Goal: Task Accomplishment & Management: Use online tool/utility

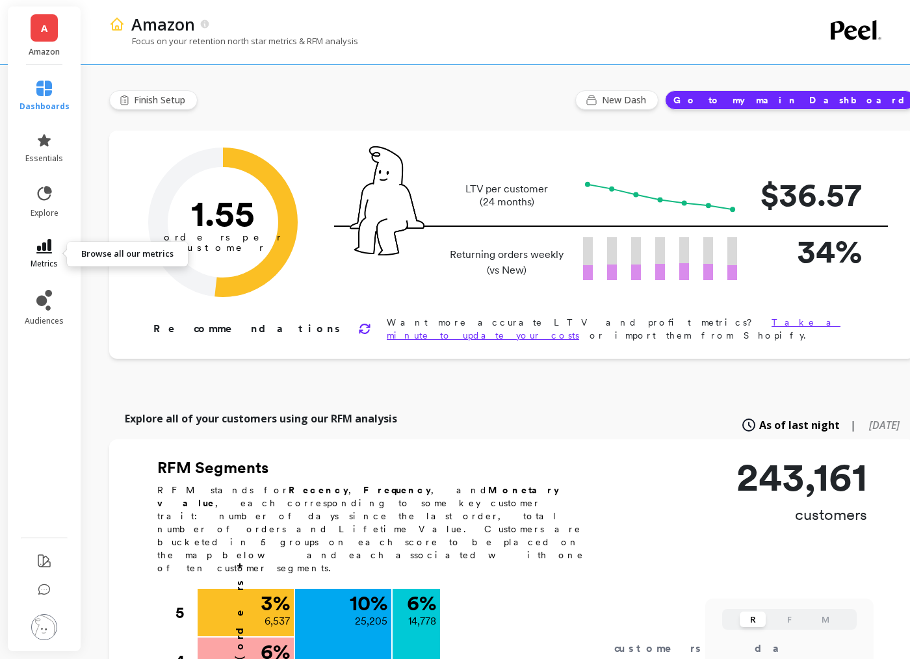
click at [25, 250] on link "metrics" at bounding box center [44, 254] width 50 height 30
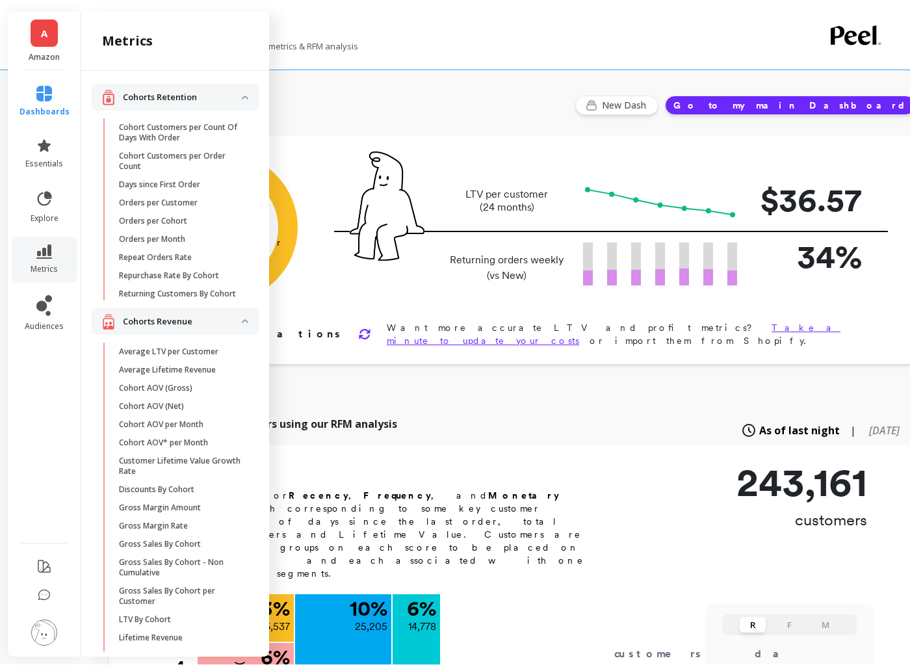
scroll to position [1095, 0]
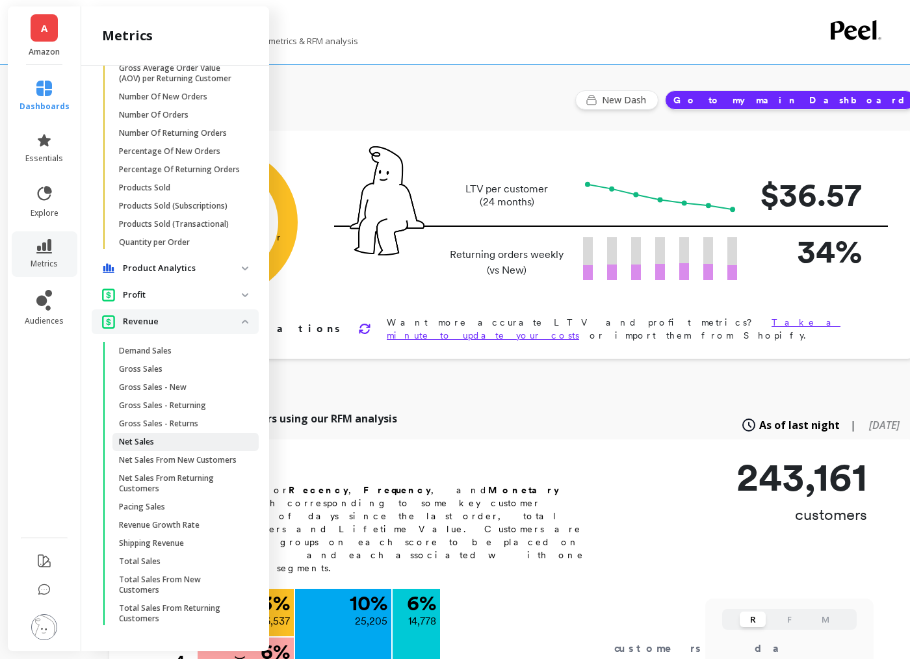
click at [142, 441] on p "Net Sales" at bounding box center [136, 442] width 35 height 10
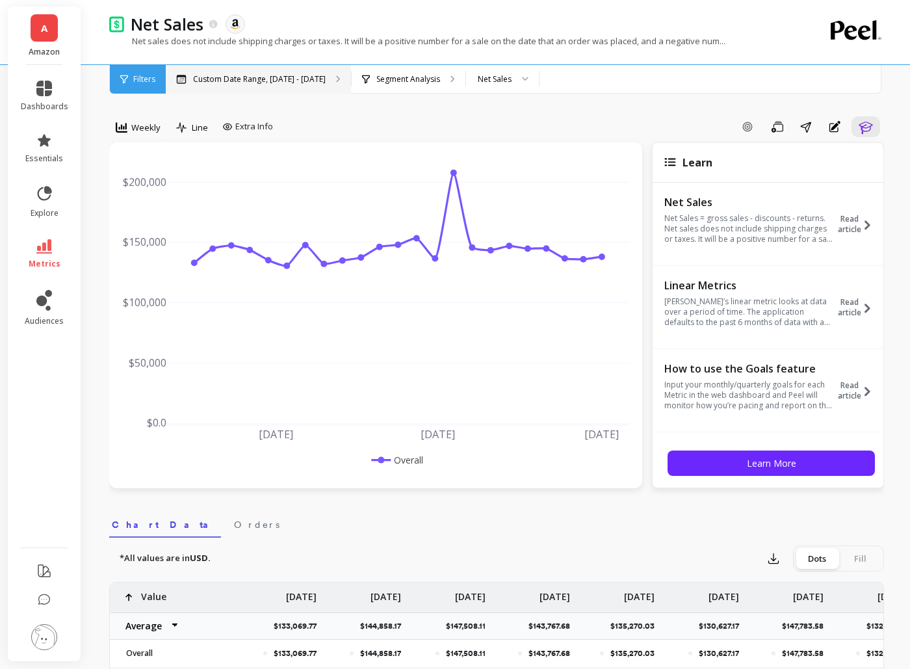
click at [285, 75] on p "Custom Date Range, [DATE] - [DATE]" at bounding box center [259, 79] width 133 height 10
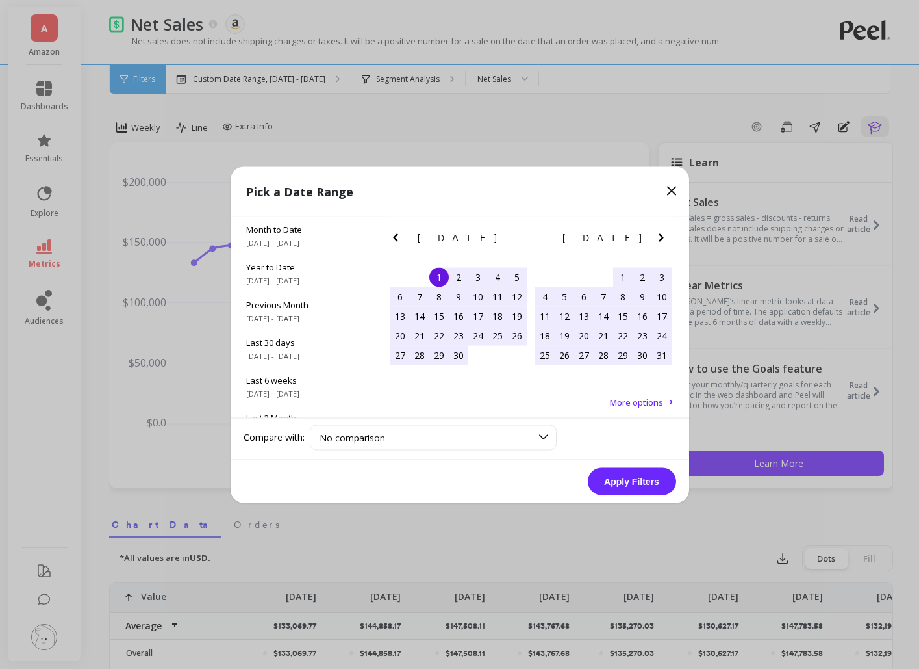
click at [663, 238] on icon "Next Month" at bounding box center [662, 237] width 16 height 16
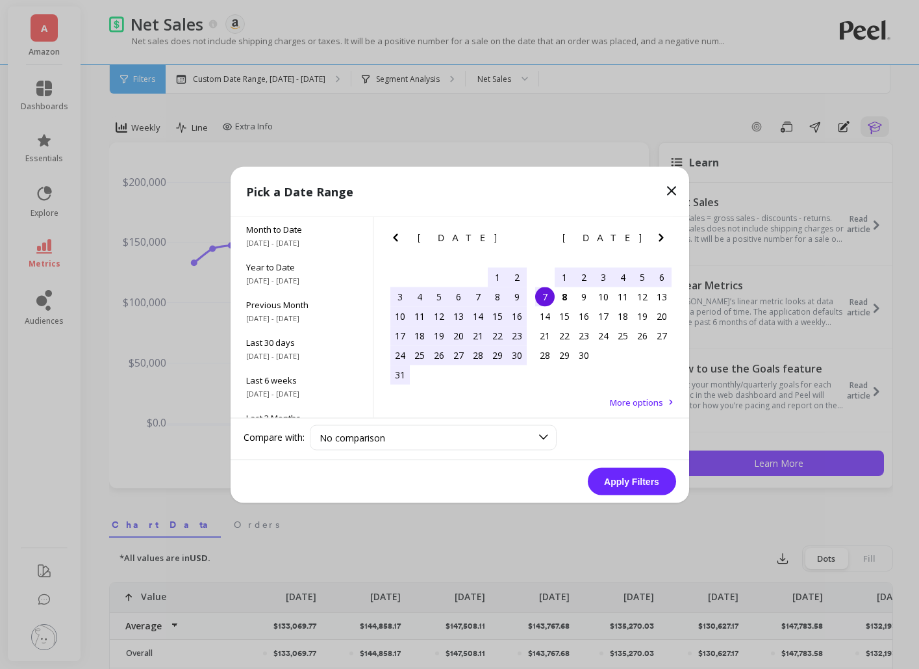
click at [582, 276] on div "2" at bounding box center [583, 276] width 19 height 19
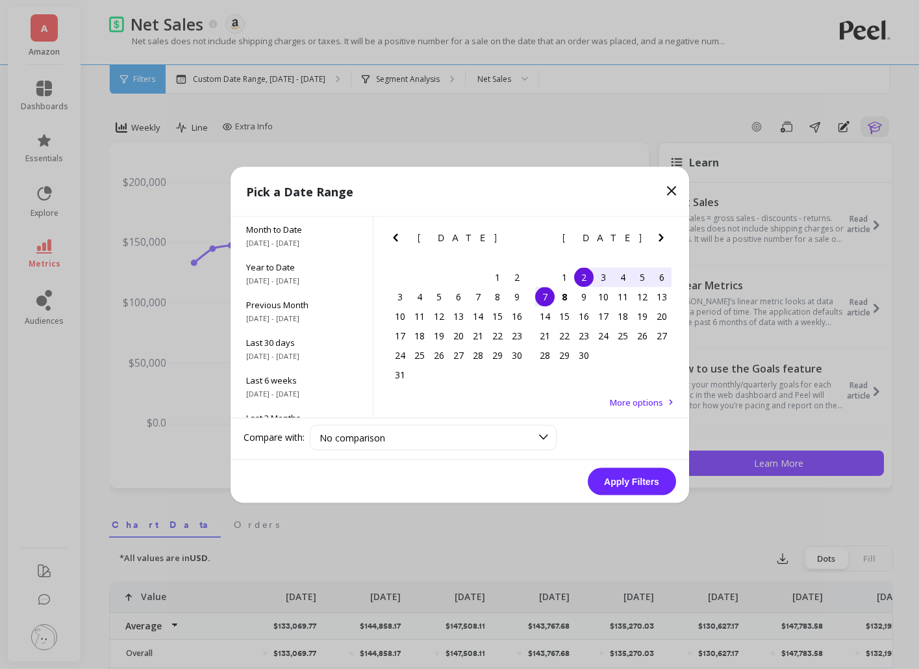
click at [547, 292] on div "7" at bounding box center [544, 296] width 19 height 19
click at [640, 479] on button "Apply Filters" at bounding box center [632, 480] width 88 height 27
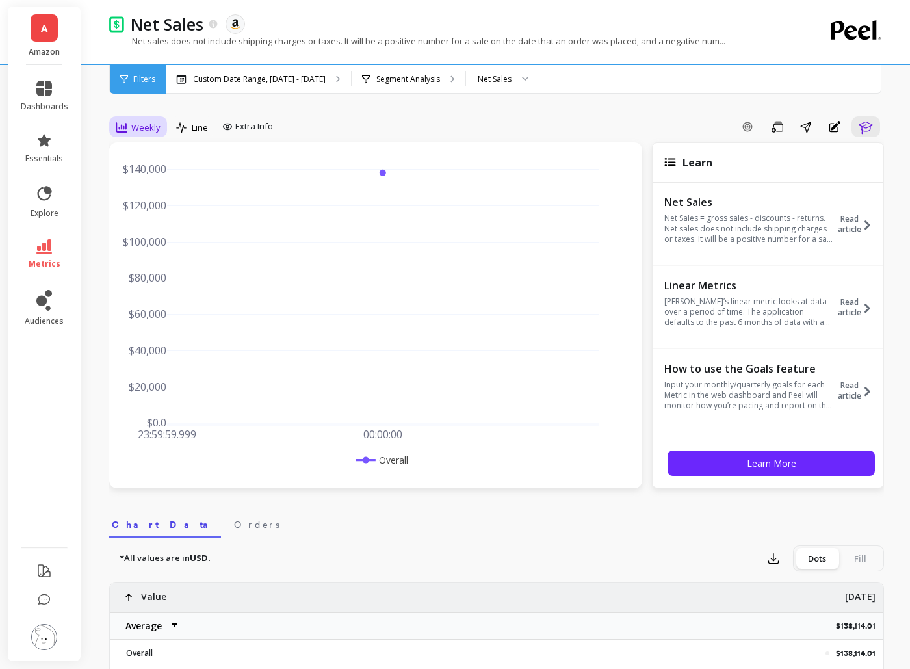
click at [122, 136] on div "Weekly" at bounding box center [138, 127] width 53 height 22
click at [132, 181] on div "Daily" at bounding box center [157, 181] width 74 height 12
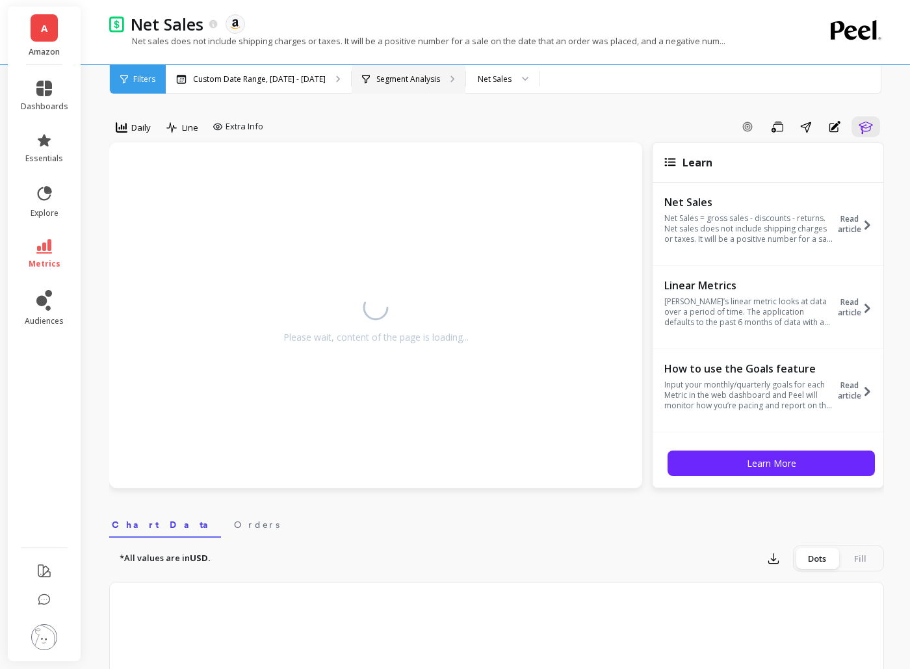
click at [376, 74] on p "Segment Analysis" at bounding box center [408, 79] width 64 height 10
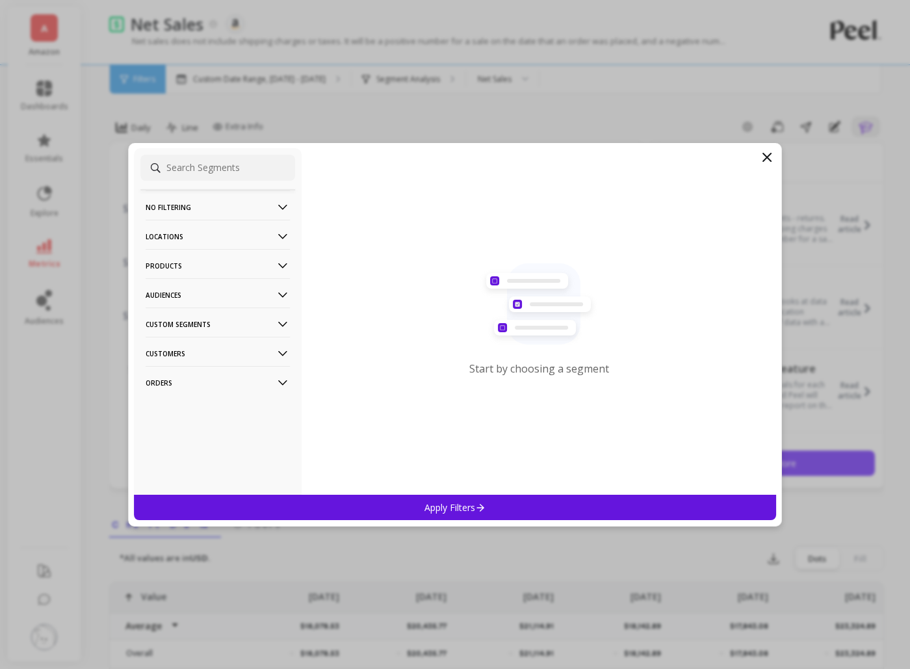
click at [191, 268] on p "Products" at bounding box center [218, 265] width 144 height 33
click at [164, 290] on p "ASIN" at bounding box center [156, 291] width 18 height 12
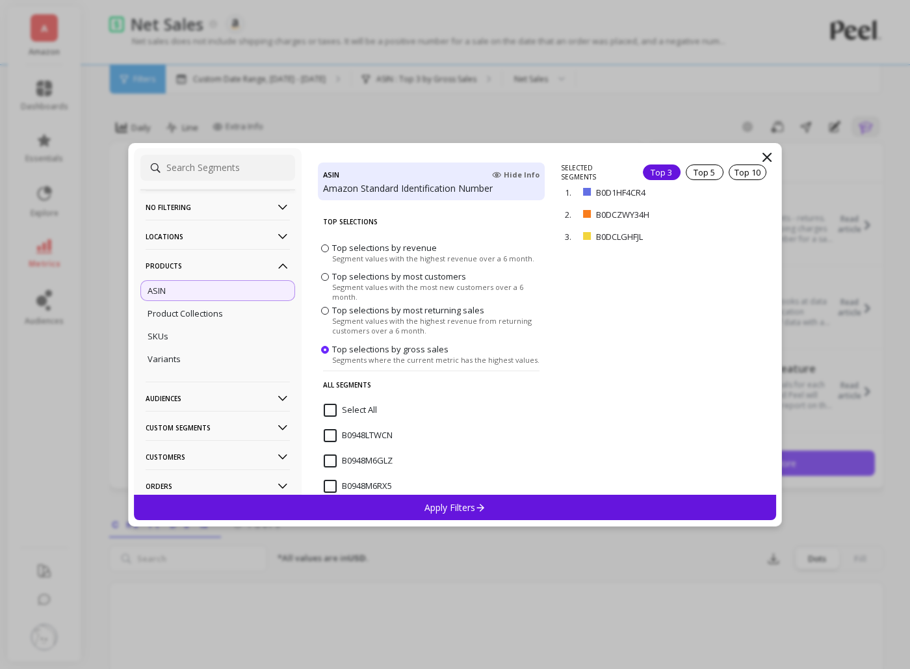
click at [335, 410] on input "Select All" at bounding box center [350, 410] width 53 height 13
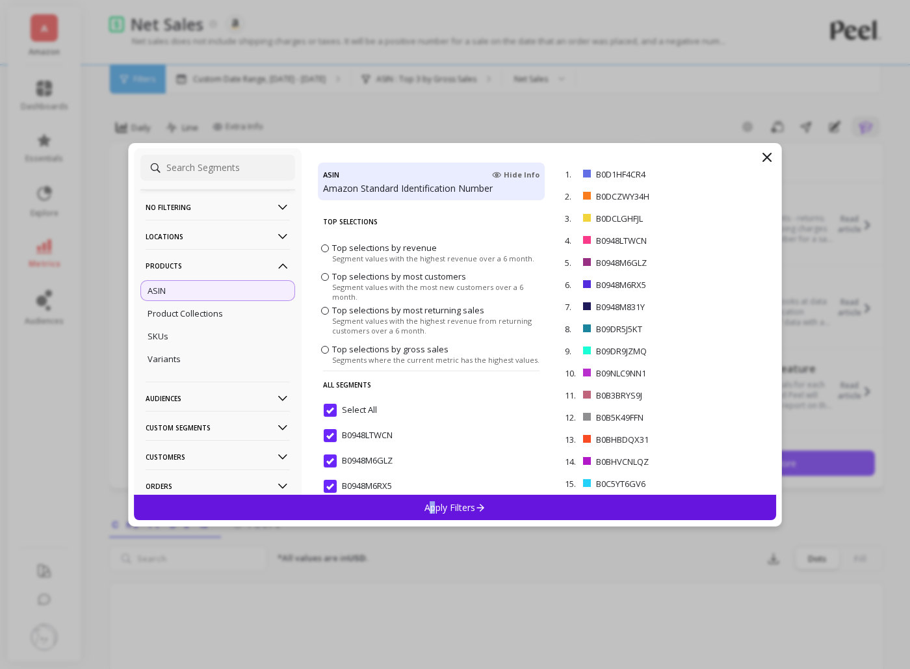
click at [435, 508] on p "Apply Filters" at bounding box center [455, 507] width 62 height 12
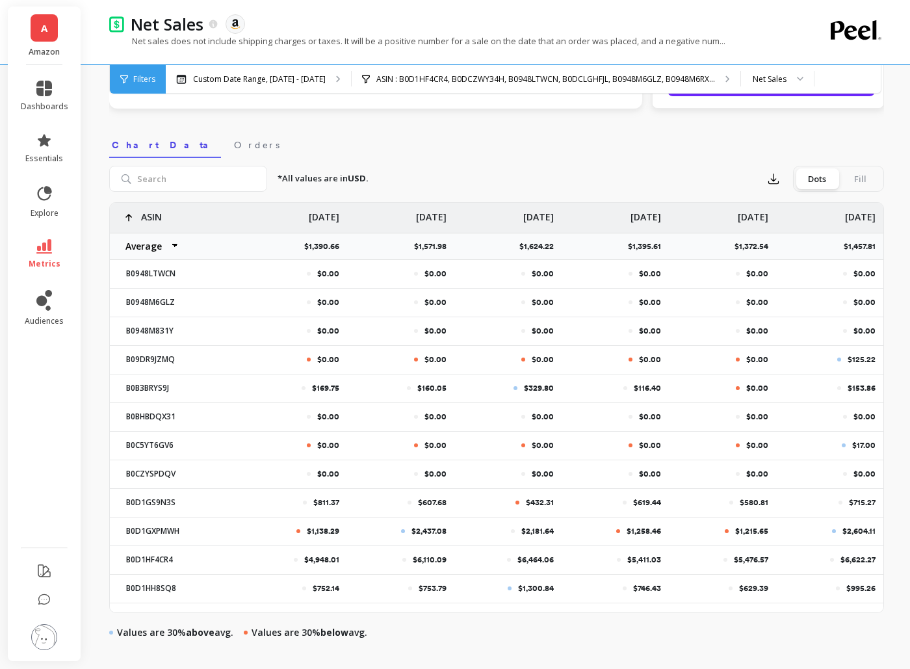
scroll to position [390, 0]
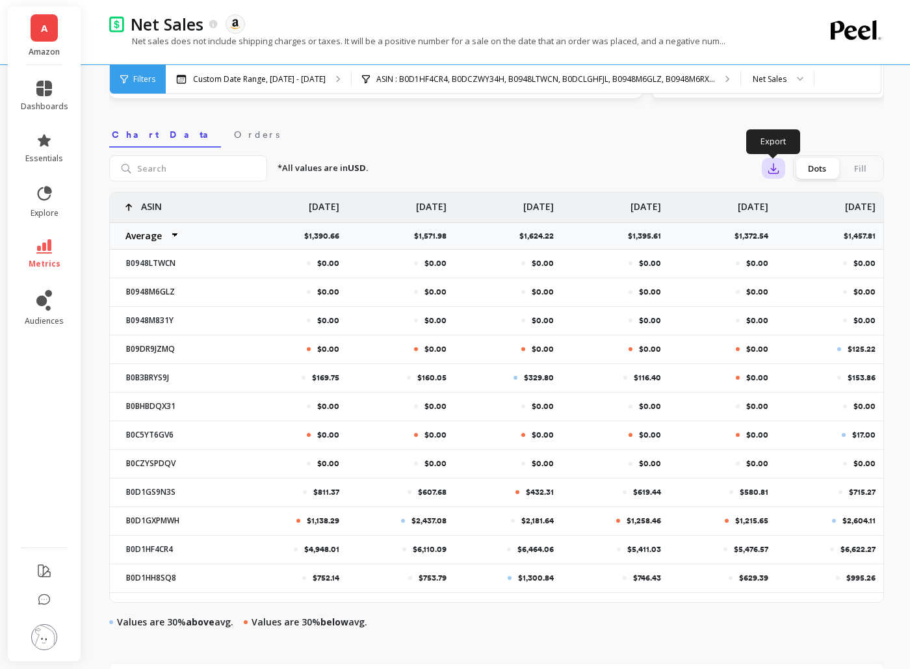
click at [769, 166] on icon "button" at bounding box center [773, 168] width 13 height 13
click at [797, 206] on span "CSV" at bounding box center [797, 204] width 19 height 13
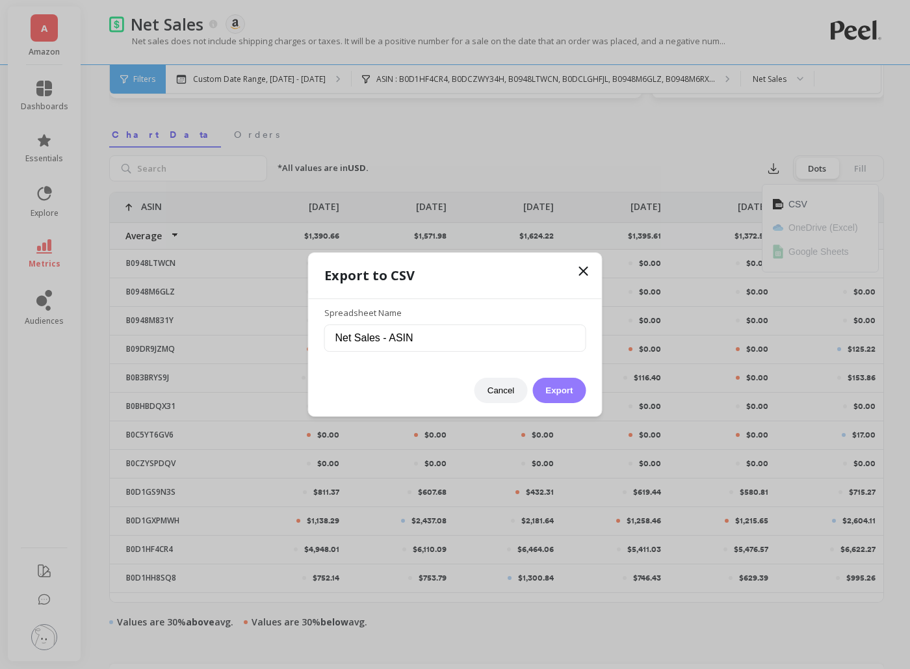
click at [559, 391] on button "Export" at bounding box center [558, 390] width 53 height 25
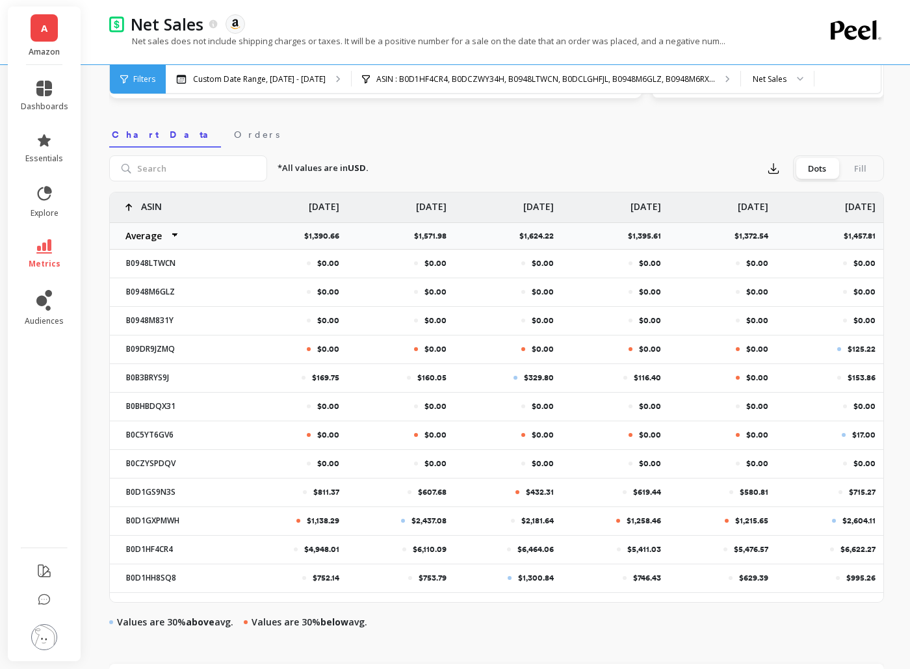
click at [51, 27] on link "A" at bounding box center [44, 27] width 27 height 27
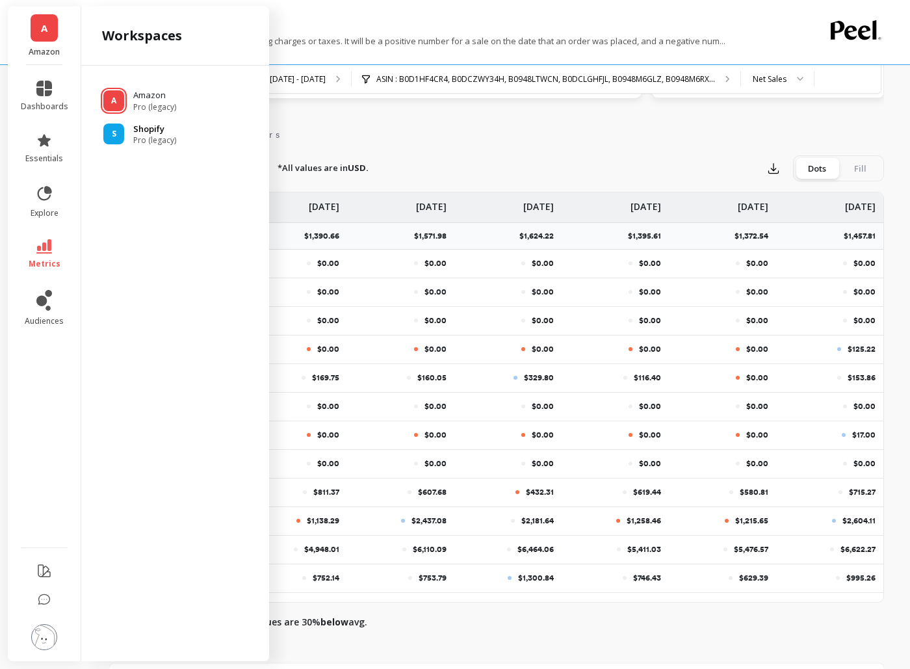
click at [128, 136] on div "S Shopify Pro (legacy)" at bounding box center [175, 134] width 167 height 23
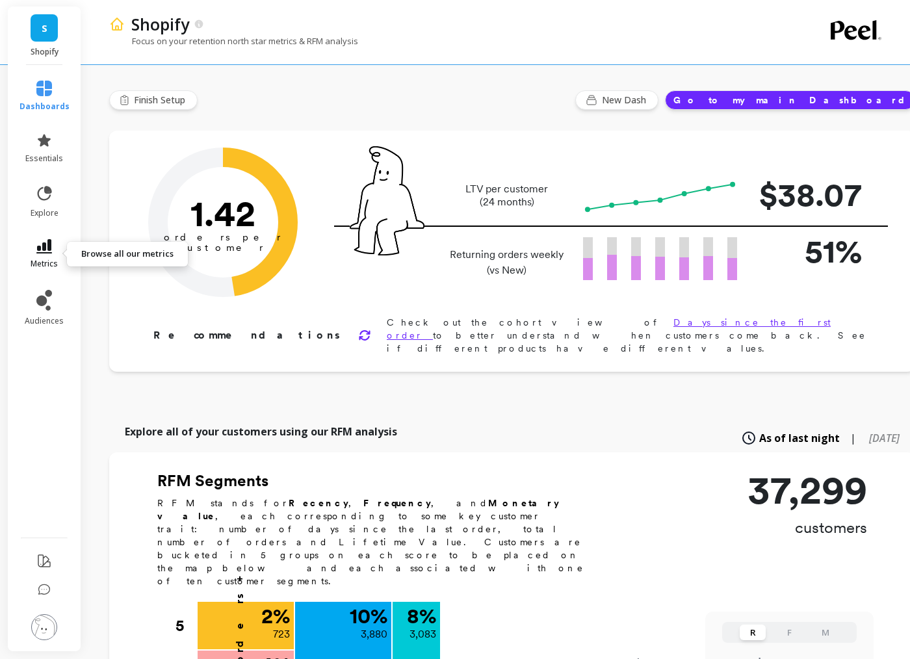
click at [47, 251] on icon at bounding box center [44, 246] width 16 height 14
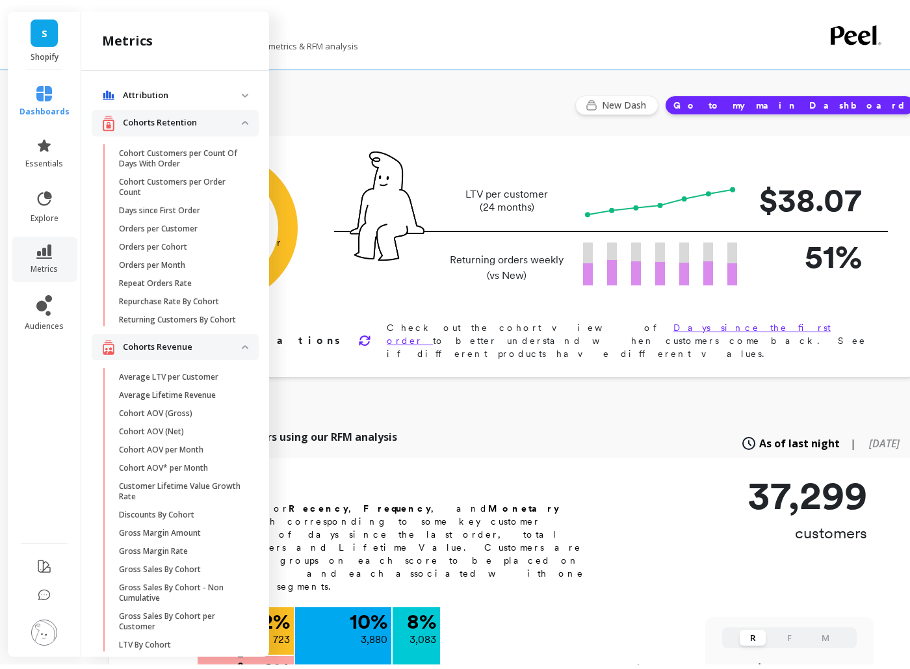
scroll to position [1095, 0]
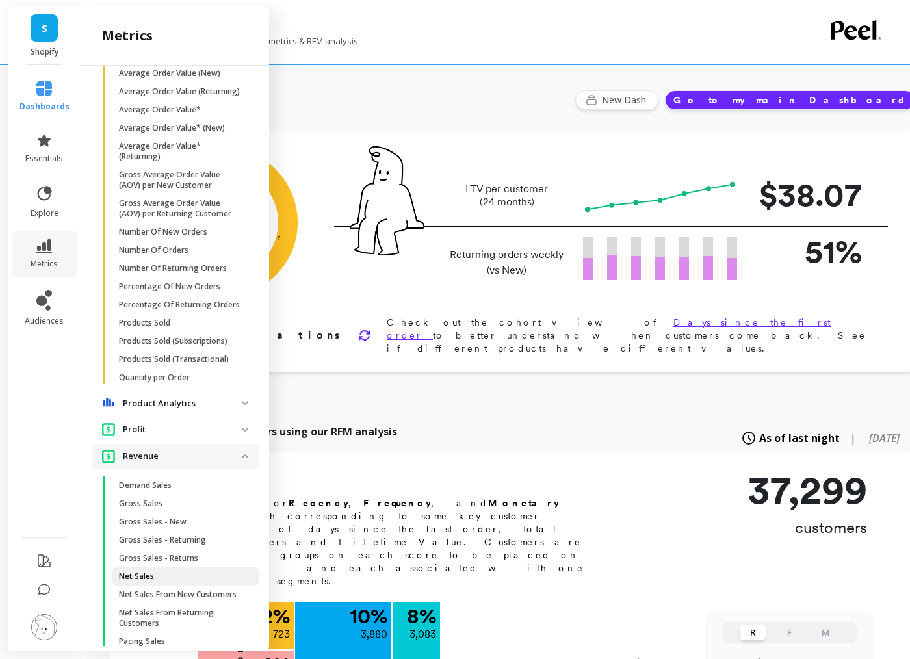
click at [133, 582] on p "Net Sales" at bounding box center [136, 576] width 35 height 10
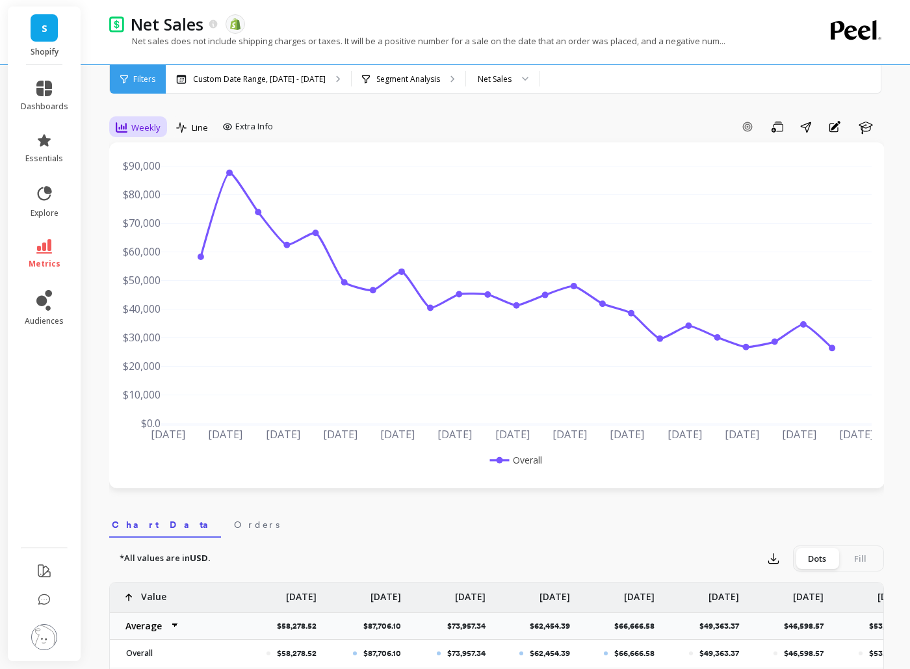
click at [135, 128] on span "Weekly" at bounding box center [145, 128] width 29 height 12
click at [136, 179] on div "Daily" at bounding box center [157, 181] width 74 height 12
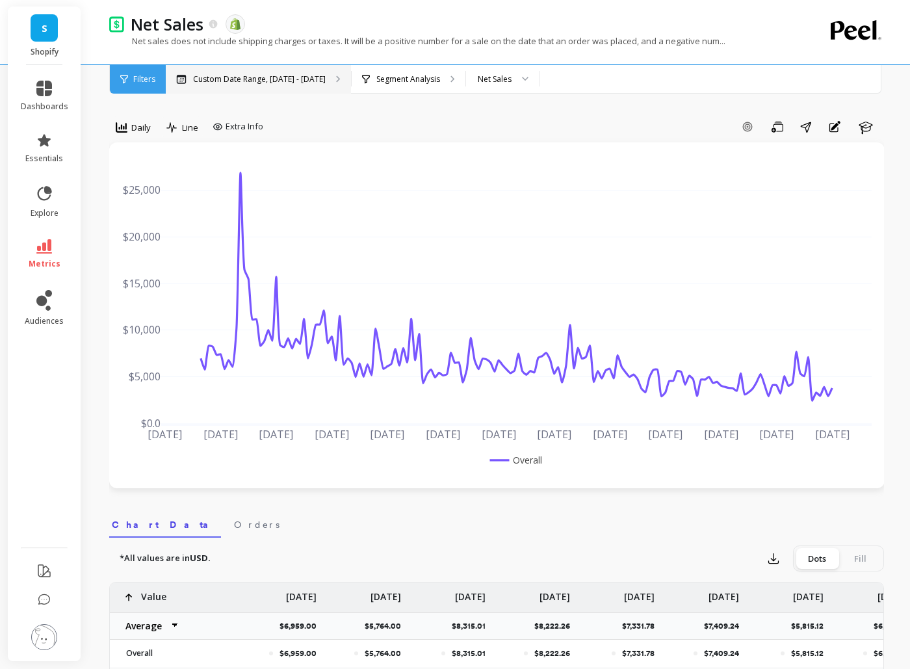
click at [253, 81] on p "Custom Date Range, [DATE] - [DATE]" at bounding box center [259, 79] width 133 height 10
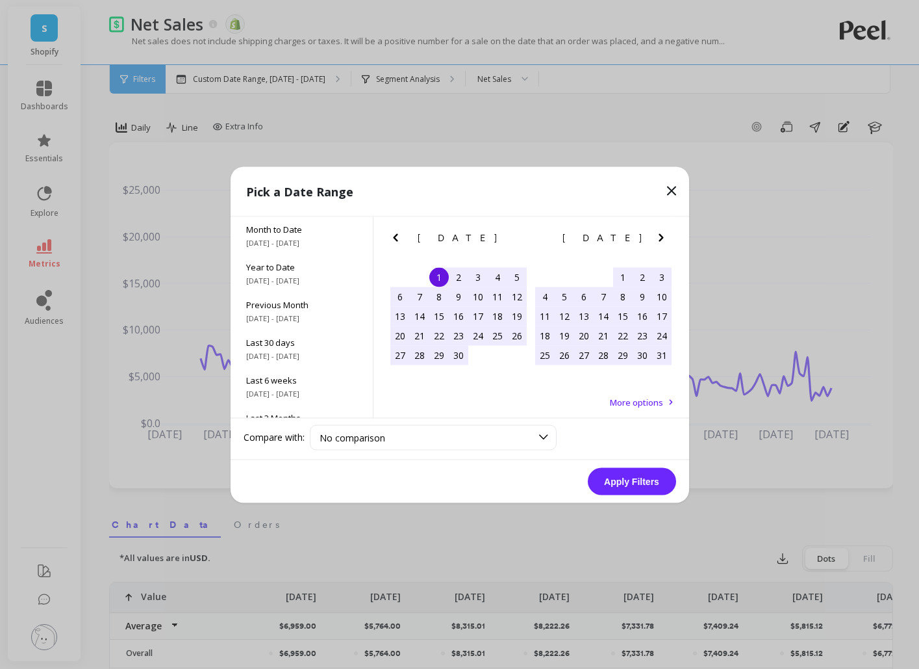
click at [667, 230] on icon "Next Month" at bounding box center [662, 237] width 16 height 16
click at [667, 231] on icon "Next Month" at bounding box center [662, 237] width 16 height 16
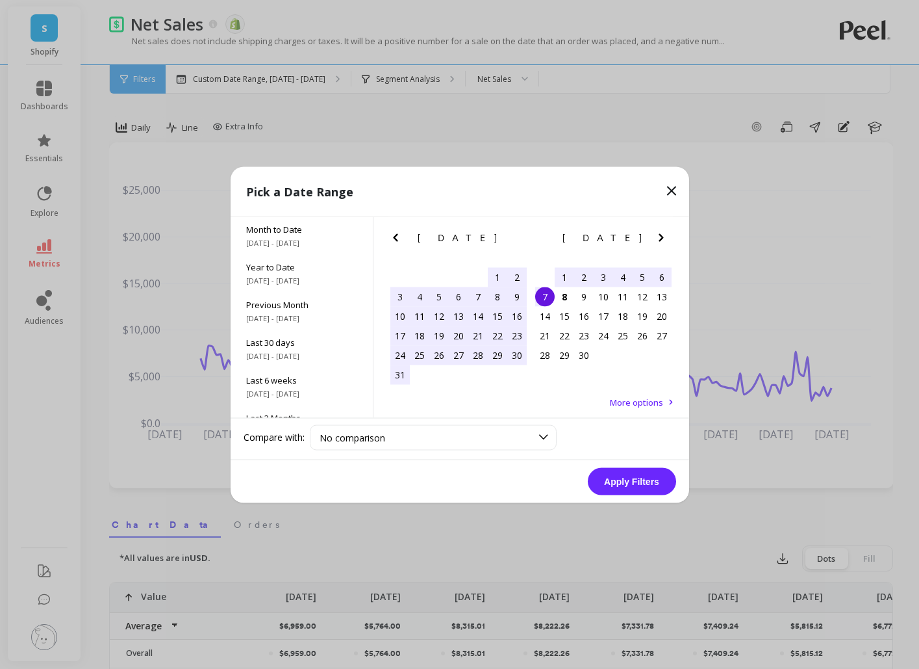
click at [583, 276] on div "2" at bounding box center [583, 276] width 19 height 19
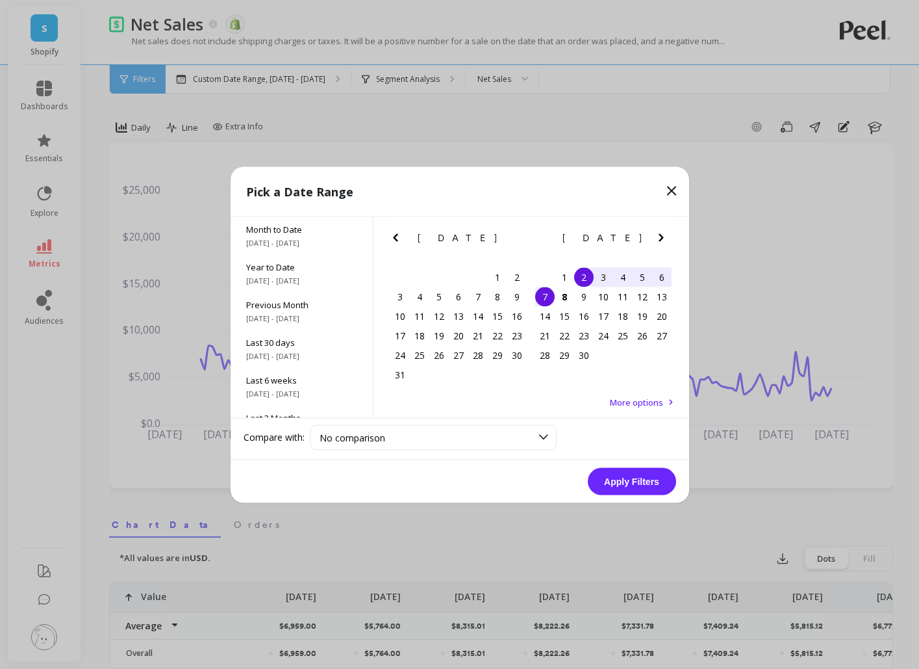
click at [550, 295] on div "7" at bounding box center [544, 296] width 19 height 19
click at [633, 486] on button "Apply Filters" at bounding box center [632, 480] width 88 height 27
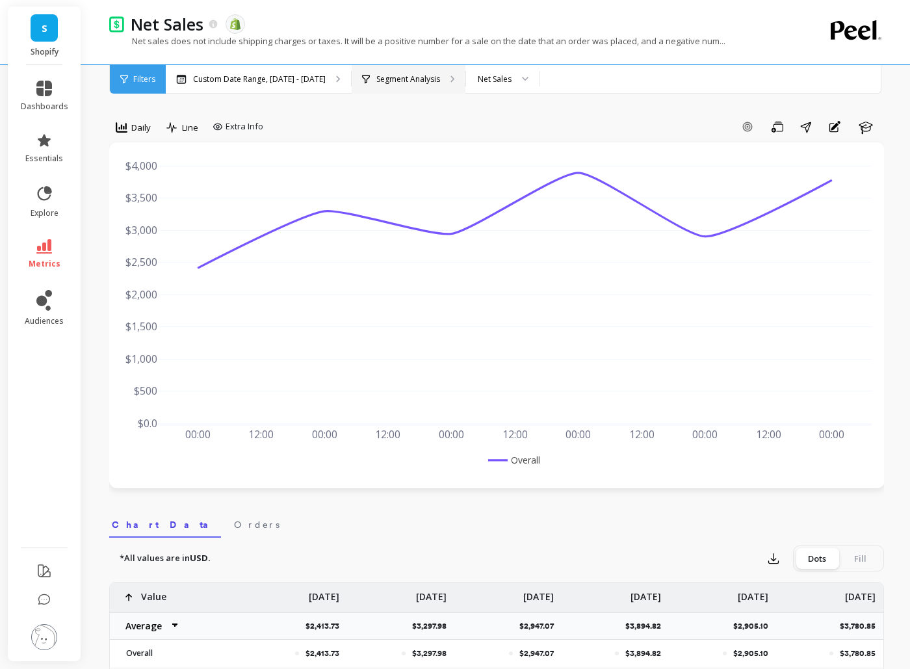
click at [376, 80] on p "Segment Analysis" at bounding box center [408, 79] width 64 height 10
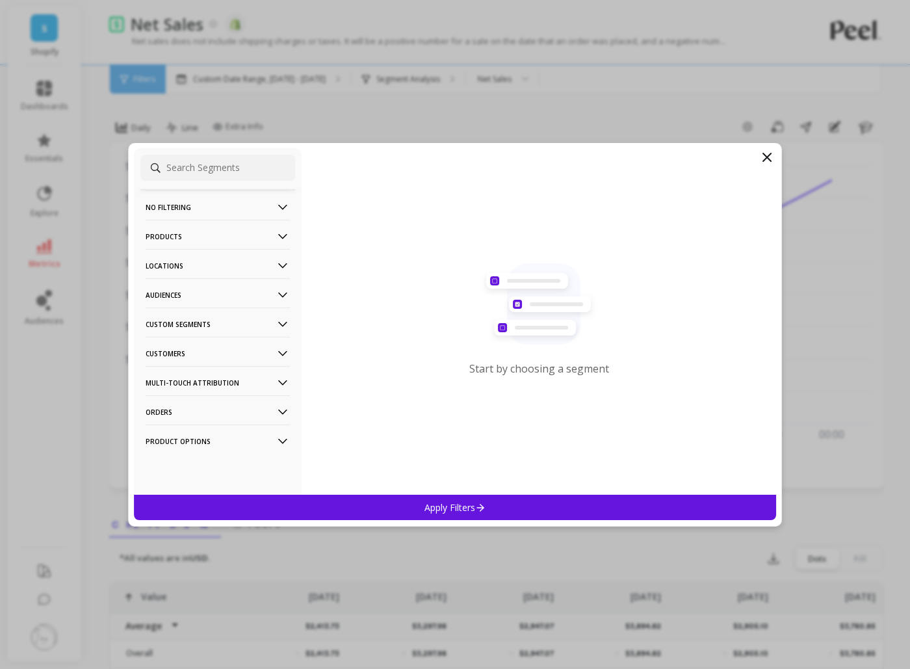
click at [204, 266] on p "Locations" at bounding box center [218, 265] width 144 height 33
click at [203, 240] on p "Products" at bounding box center [218, 236] width 144 height 33
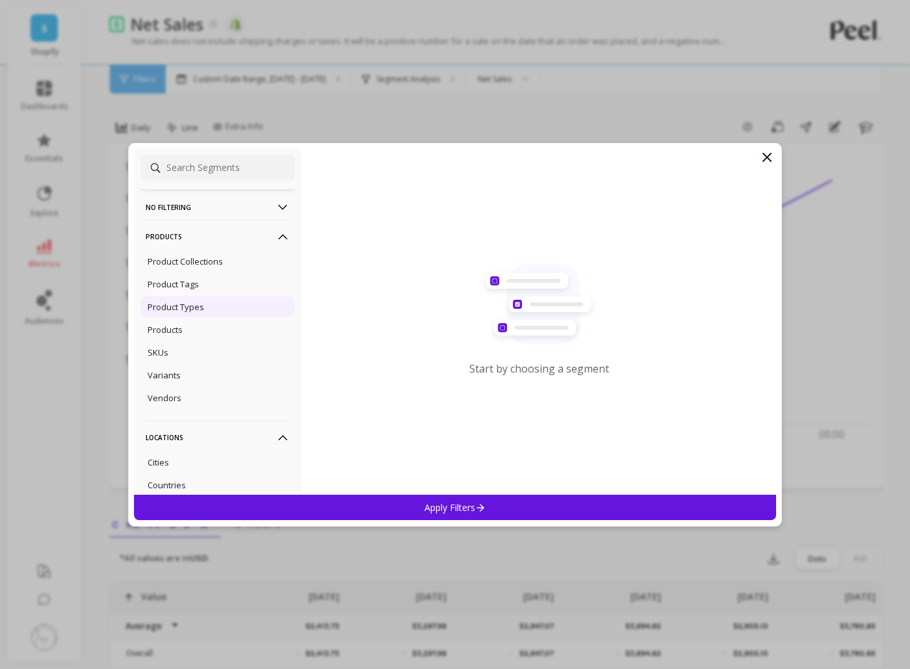
click at [179, 305] on p "Product Types" at bounding box center [175, 307] width 57 height 12
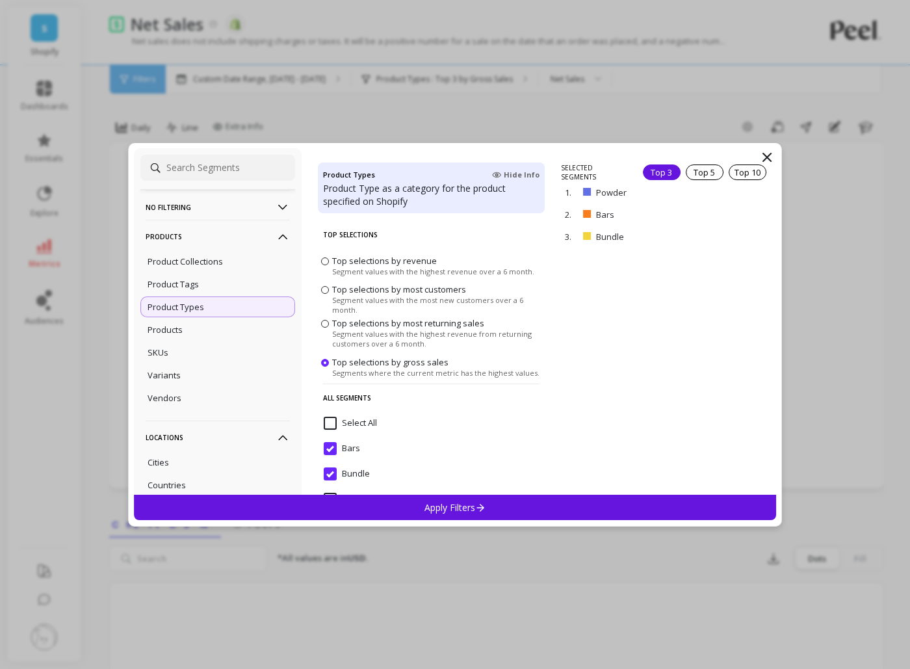
click at [441, 511] on p "Apply Filters" at bounding box center [455, 507] width 62 height 12
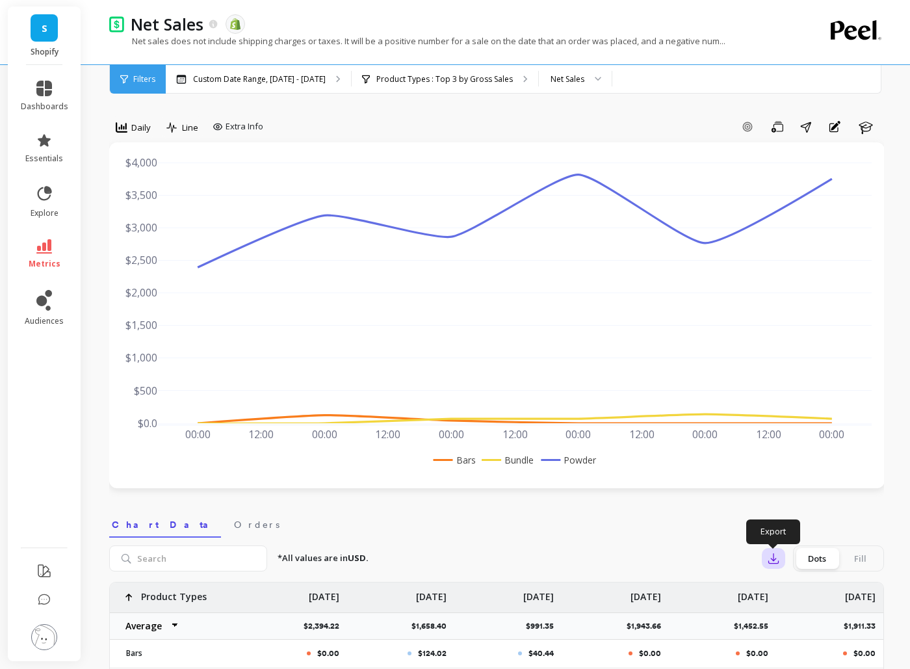
click at [773, 558] on icon "button" at bounding box center [774, 559] width 10 height 10
click at [779, 596] on img at bounding box center [778, 594] width 10 height 10
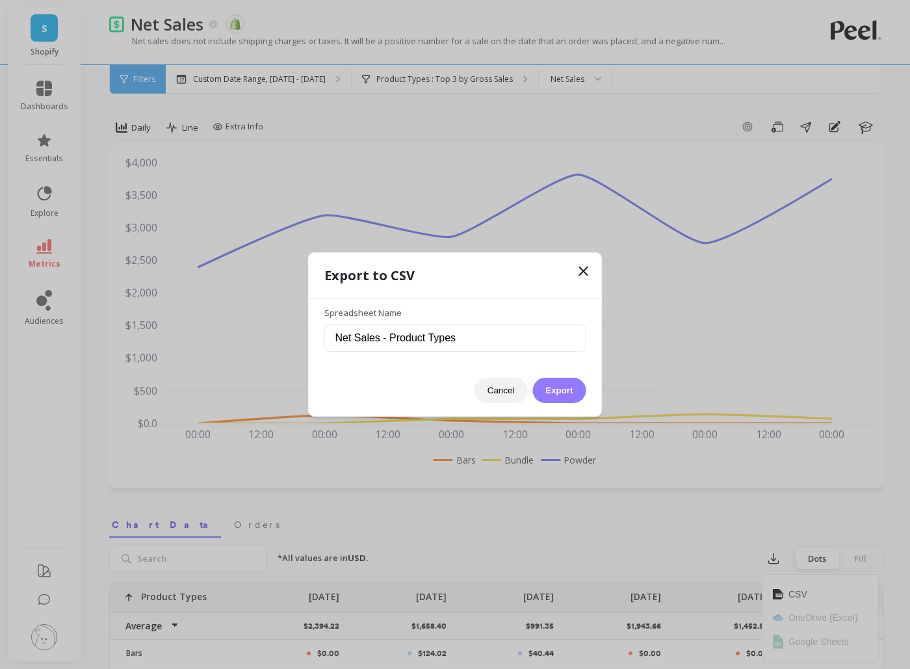
click at [543, 382] on button "Export" at bounding box center [558, 390] width 53 height 25
